Goal: Find specific page/section: Find specific page/section

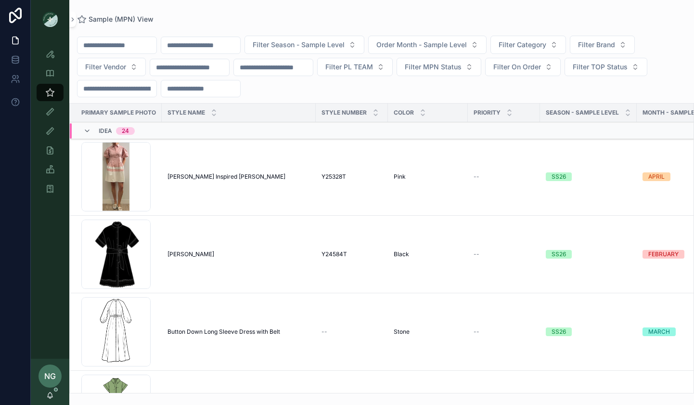
scroll to position [0, 5]
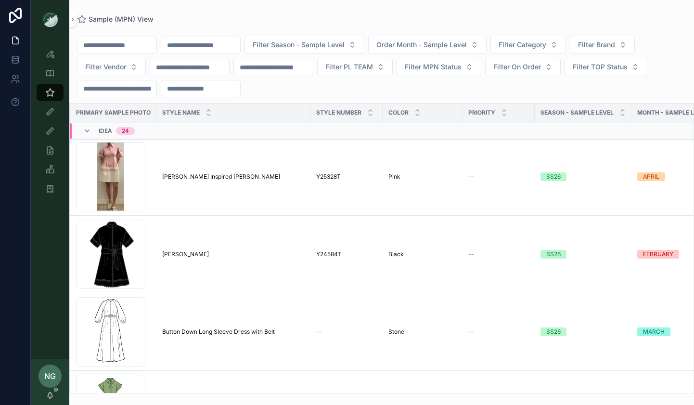
click at [130, 48] on input "scrollable content" at bounding box center [116, 44] width 79 height 13
type input "*****"
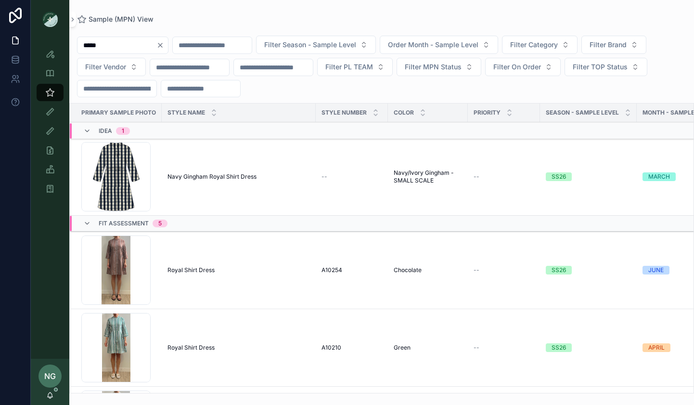
click at [211, 176] on span "Navy Gingham Royal Shirt Dress" at bounding box center [211, 177] width 89 height 8
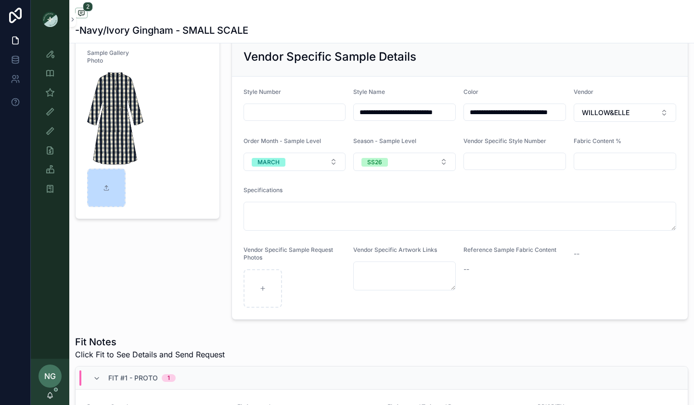
scroll to position [74, 0]
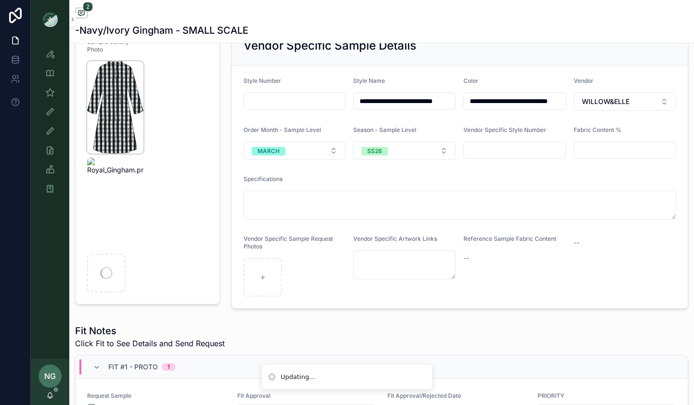
click at [134, 64] on img "scrollable content" at bounding box center [115, 107] width 56 height 92
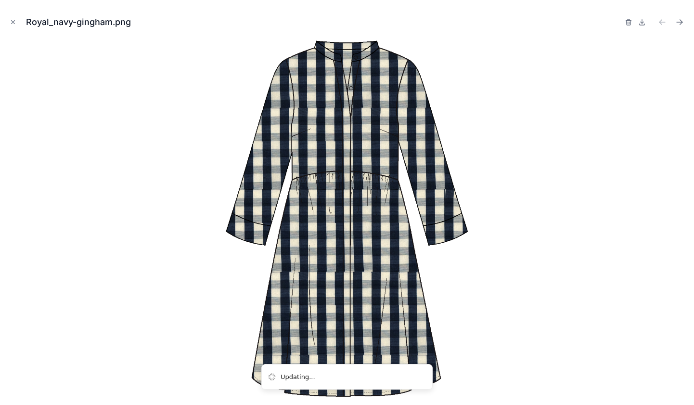
click at [633, 23] on div at bounding box center [655, 21] width 62 height 13
click at [628, 23] on icon "button" at bounding box center [628, 22] width 8 height 8
click at [618, 21] on icon "button" at bounding box center [619, 22] width 8 height 8
